Goal: Transaction & Acquisition: Purchase product/service

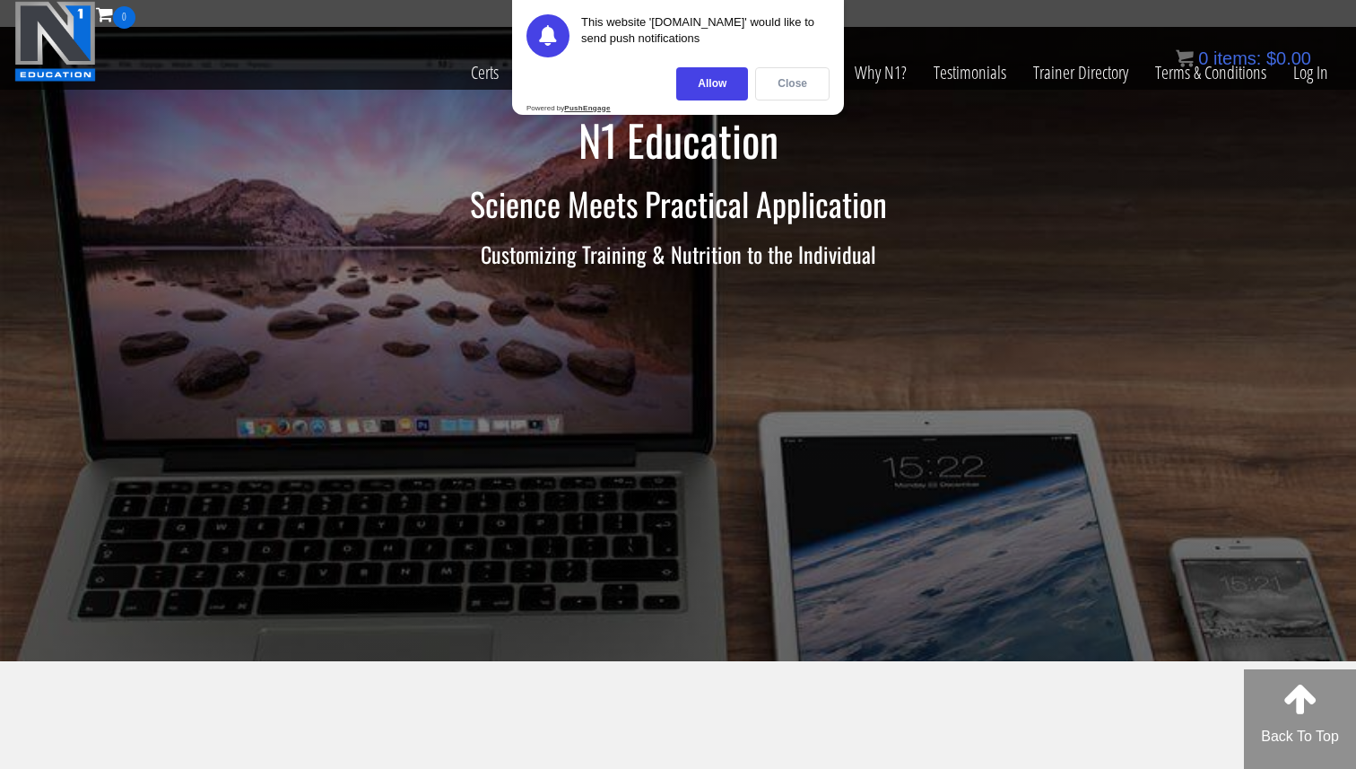
click at [776, 78] on div "Close" at bounding box center [792, 83] width 74 height 33
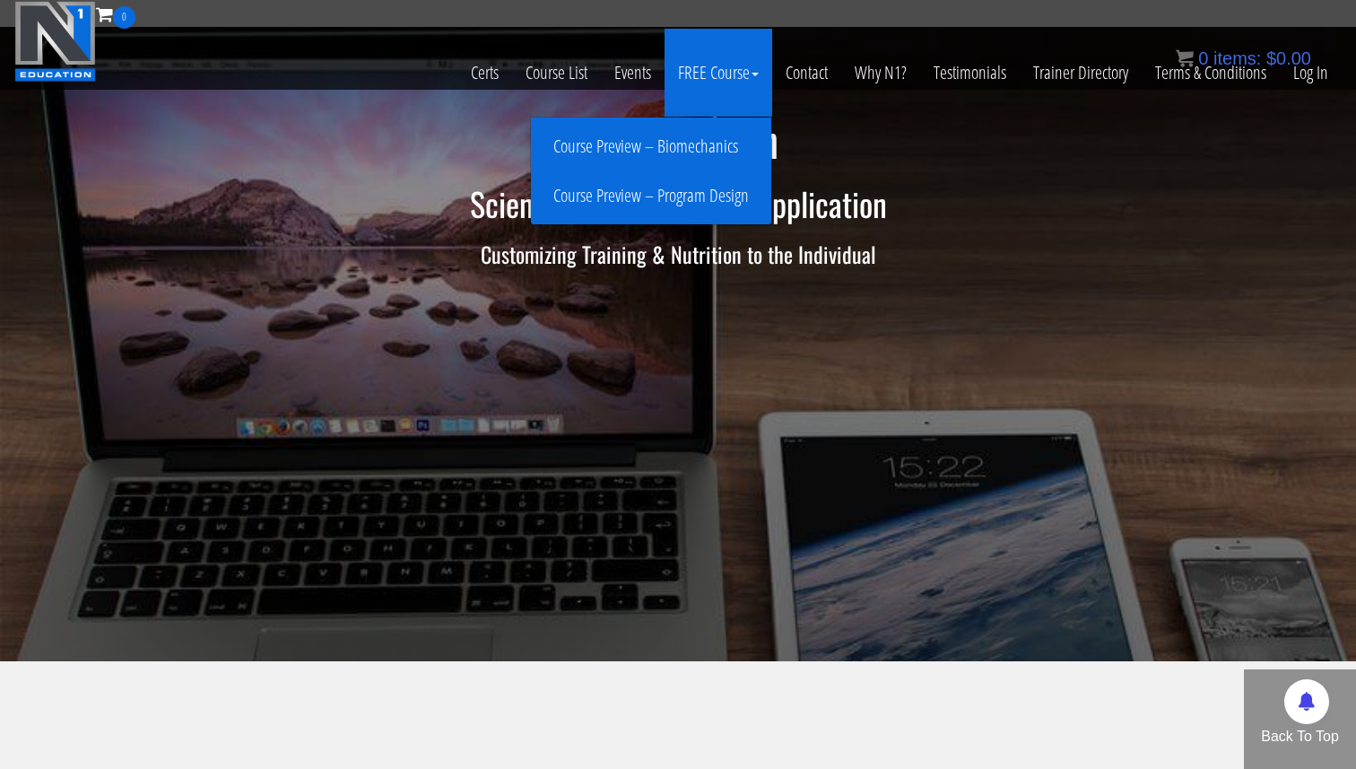
click at [718, 67] on link "FREE Course" at bounding box center [719, 73] width 108 height 88
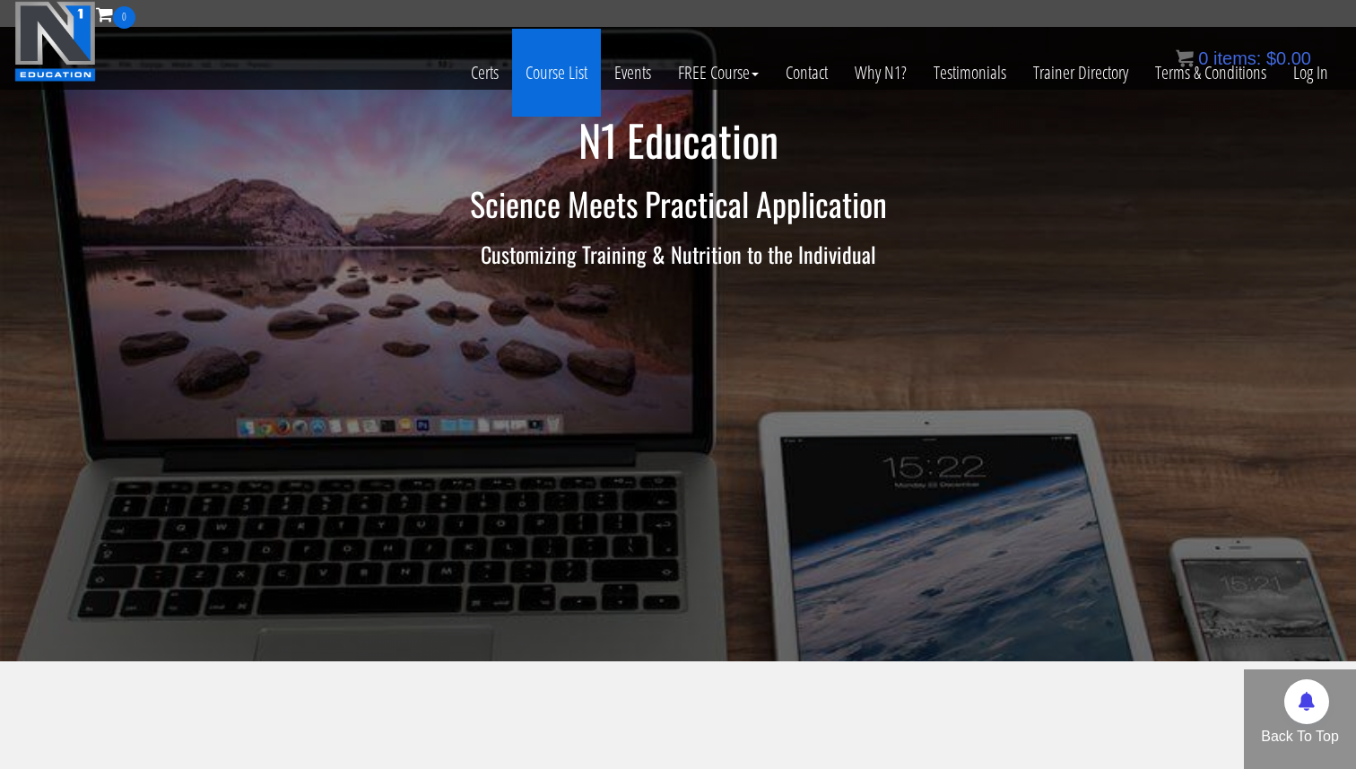
click at [578, 80] on link "Course List" at bounding box center [556, 73] width 89 height 88
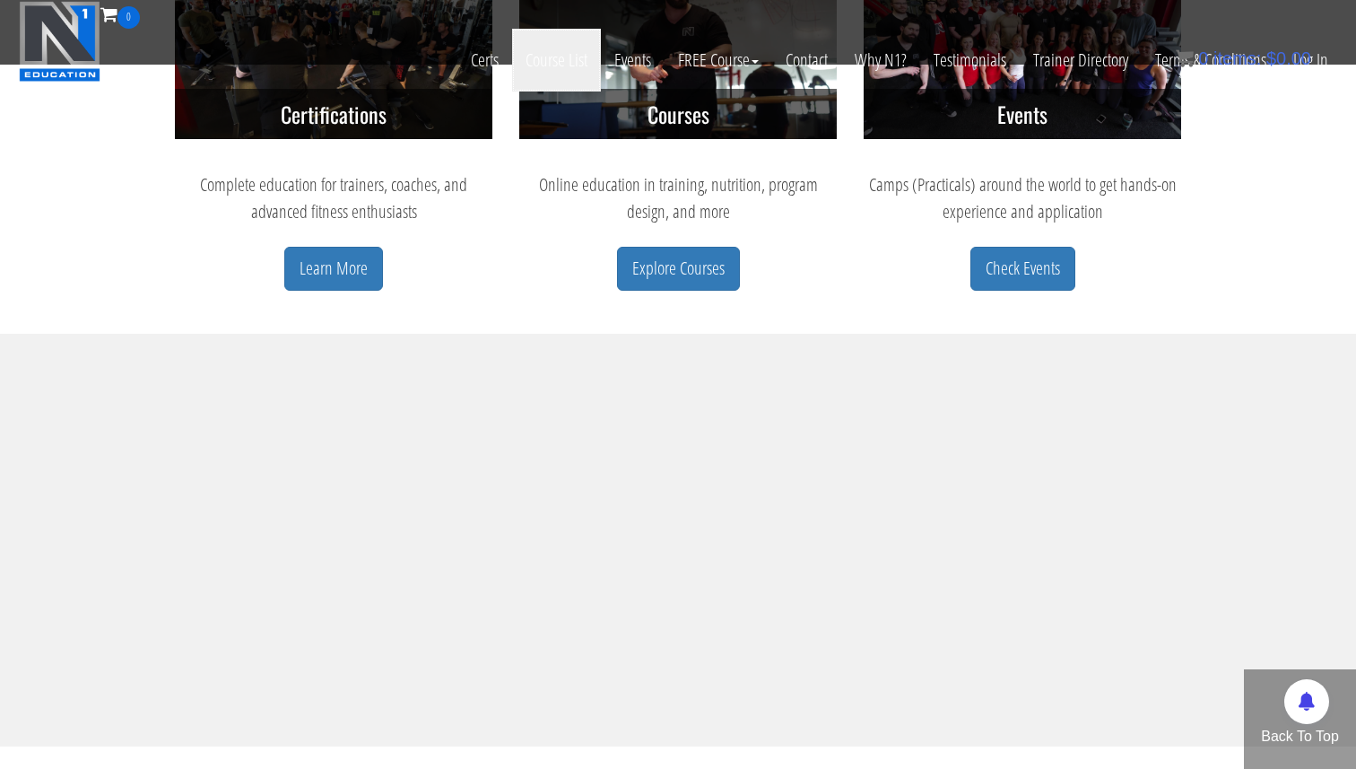
scroll to position [1005, 0]
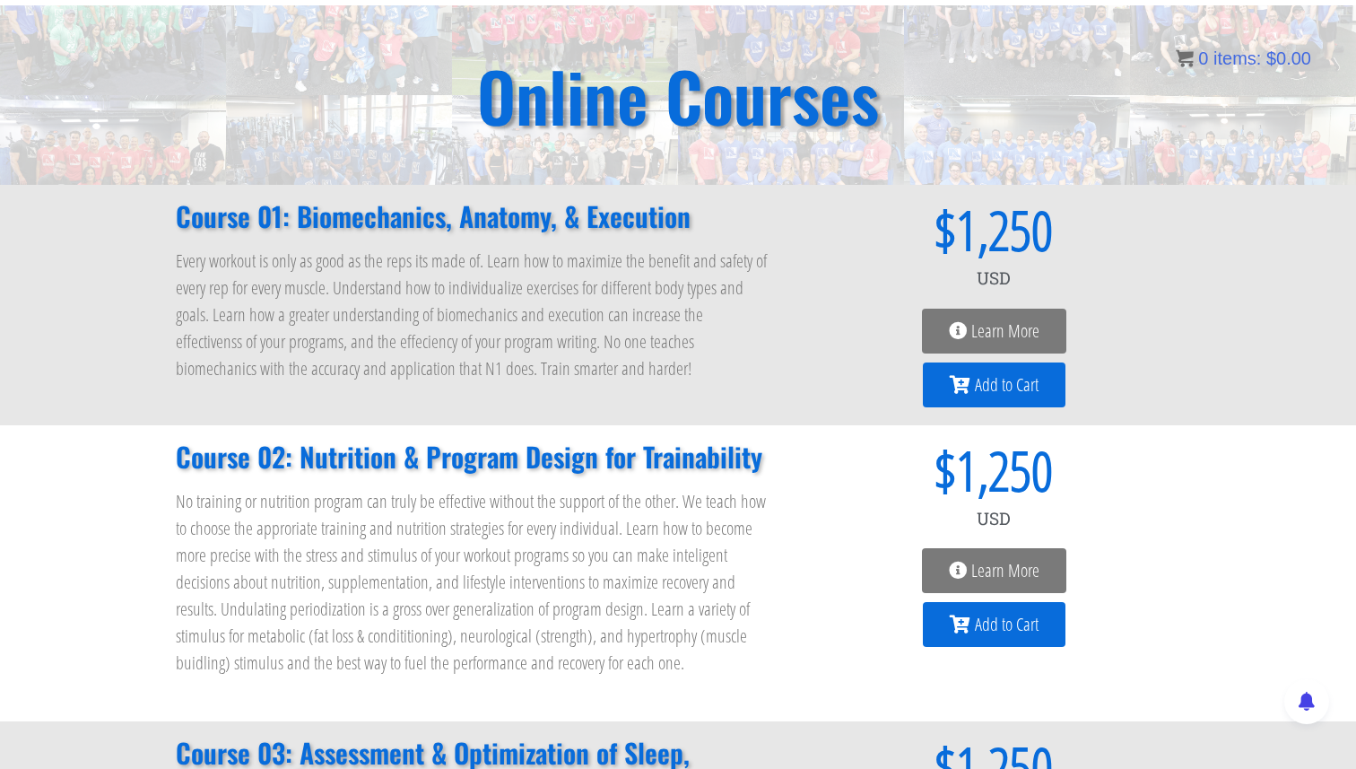
scroll to position [103, 0]
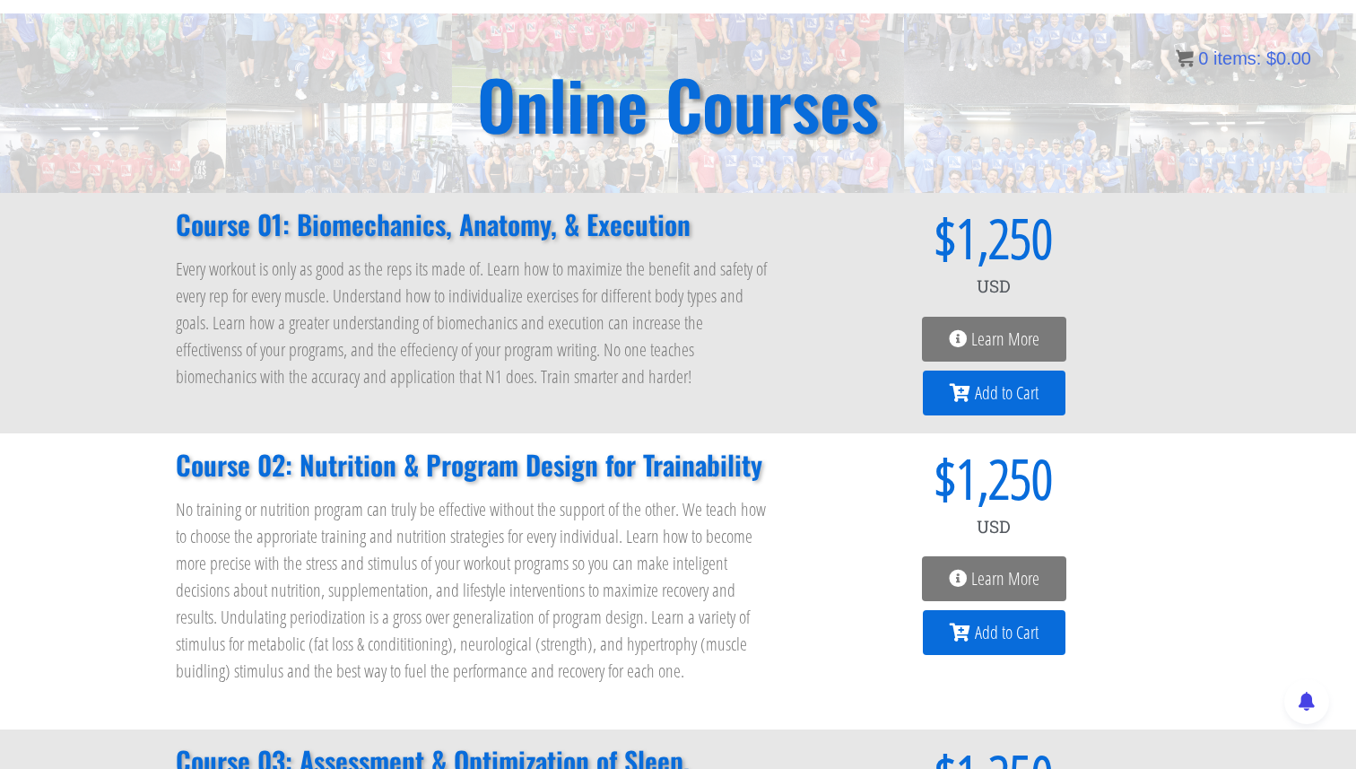
click at [949, 334] on icon at bounding box center [958, 339] width 18 height 18
click at [988, 333] on span "Learn More" at bounding box center [1006, 339] width 68 height 18
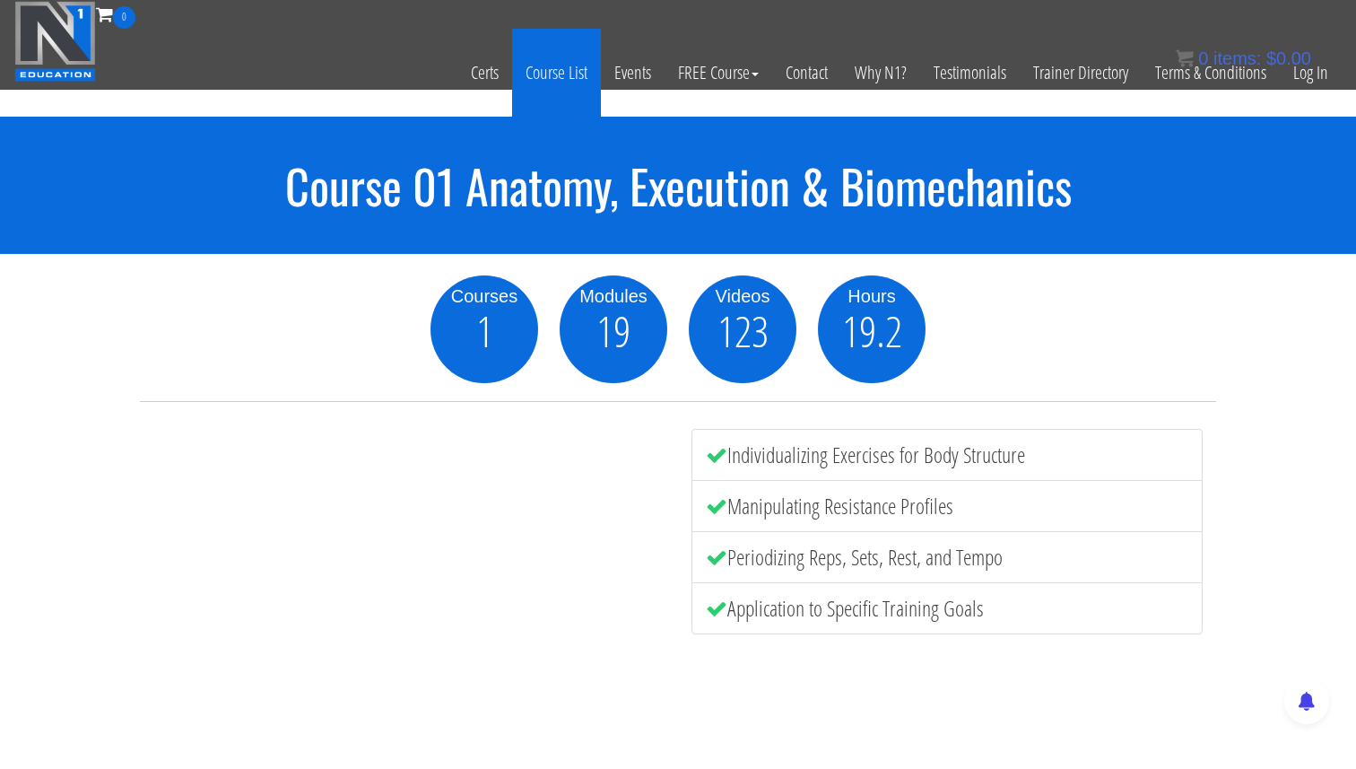
click at [571, 83] on link "Course List" at bounding box center [556, 73] width 89 height 88
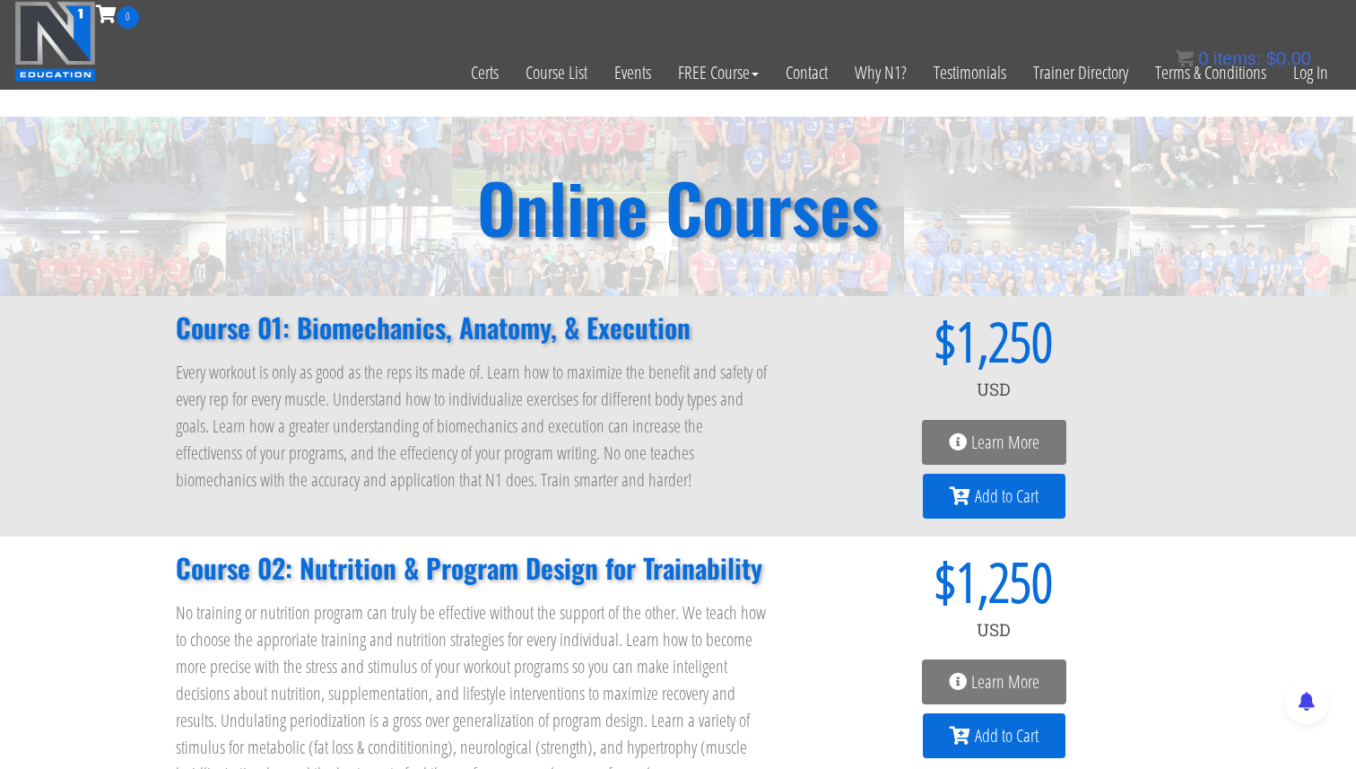
click at [1017, 490] on span "Add to Cart" at bounding box center [1007, 496] width 64 height 18
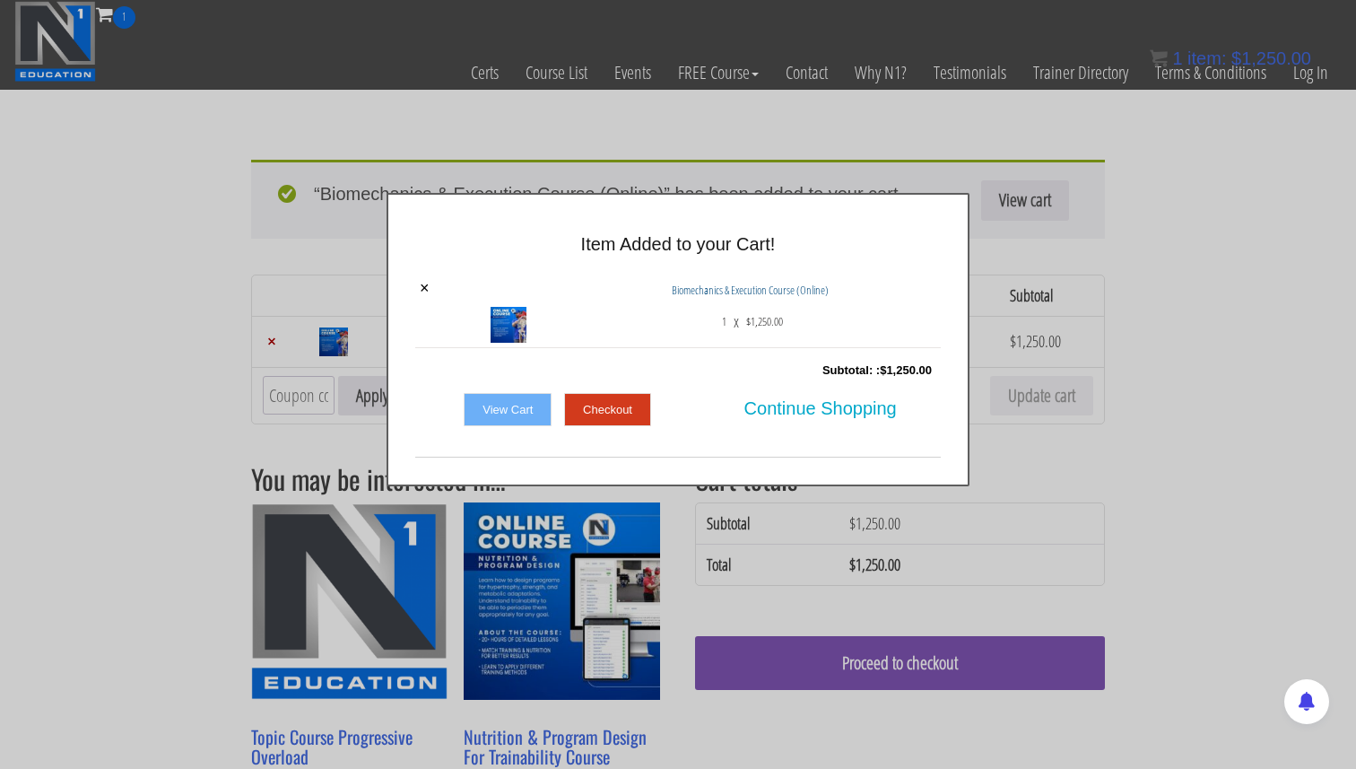
click at [1001, 340] on div "× Item Added to your Cart! × Biomechanics & Execution Course (Online) 1 x $ 1,2…" at bounding box center [678, 339] width 1356 height 293
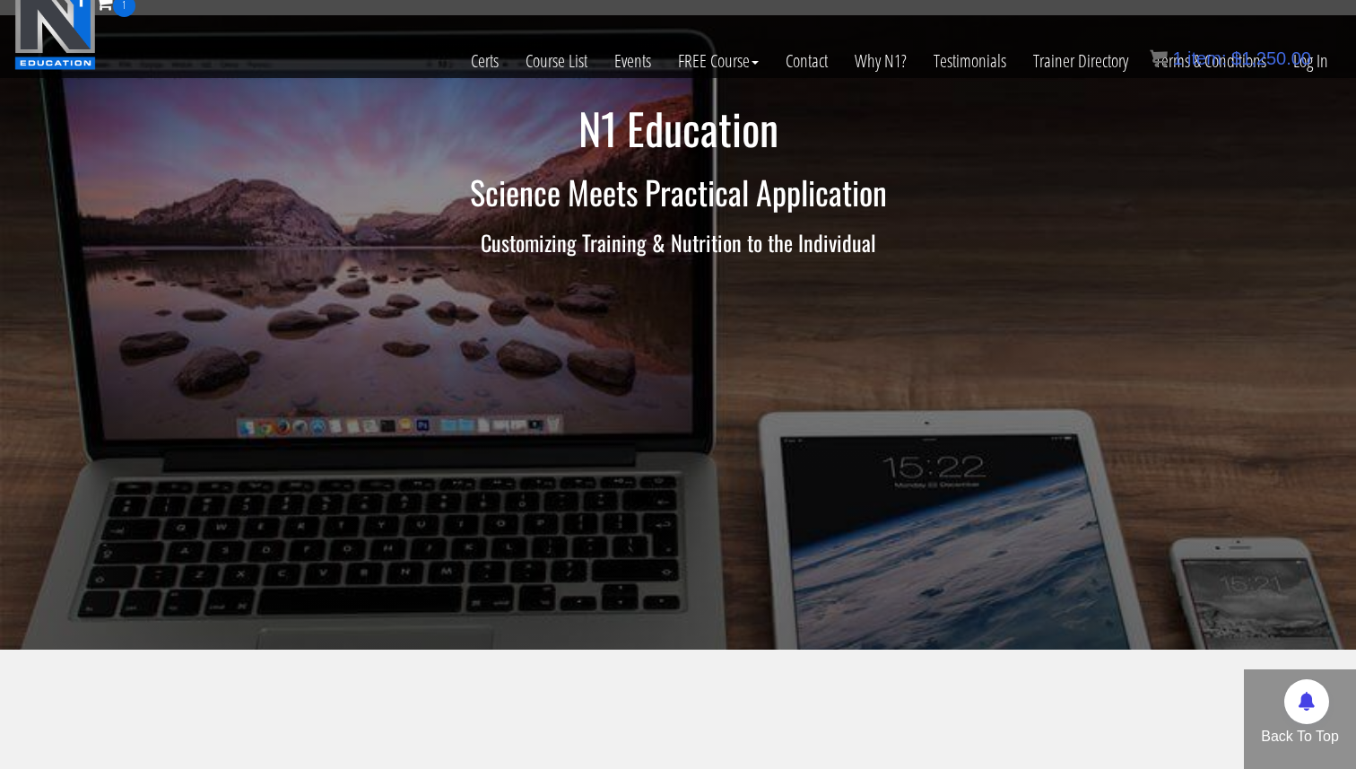
scroll to position [2, 0]
